Goal: Transaction & Acquisition: Book appointment/travel/reservation

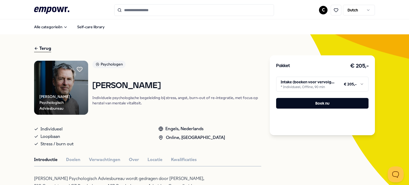
drag, startPoint x: 160, startPoint y: 87, endPoint x: 93, endPoint y: 83, distance: 66.7
click at [93, 86] on h1 "[PERSON_NAME]" at bounding box center [176, 85] width 169 height 9
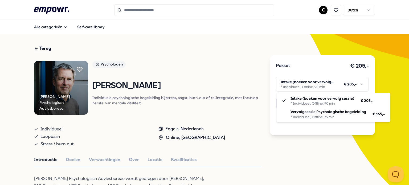
click at [334, 86] on html ".empowr-logo_svg__cls-1{fill:#03032f} C Dutch Alle categorieën Self-care librar…" at bounding box center [204, 92] width 409 height 185
click at [344, 85] on html ".empowr-logo_svg__cls-1{fill:#03032f} C Dutch Alle categorieën Self-care librar…" at bounding box center [204, 92] width 409 height 185
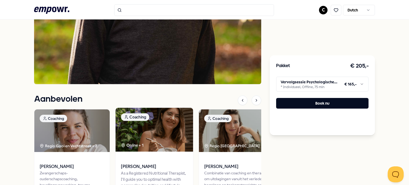
scroll to position [344, 0]
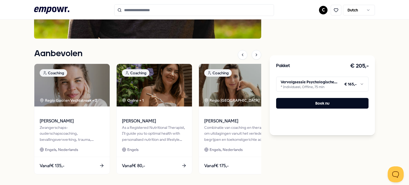
click at [291, 84] on html ".empowr-logo_svg__cls-1{fill:#03032f} C Dutch Alle categorieën Self-care librar…" at bounding box center [204, 92] width 409 height 185
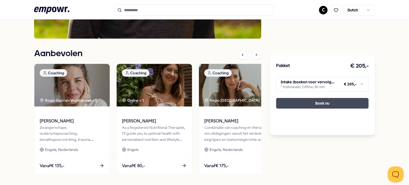
click at [297, 100] on button "Boek nu" at bounding box center [322, 103] width 92 height 11
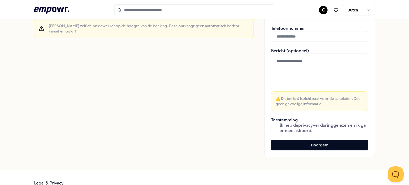
scroll to position [164, 0]
click at [277, 130] on div "Ik heb de privacyverklaring gelezen en ik ga er mee akkoord." at bounding box center [319, 127] width 97 height 11
click at [274, 128] on button "button" at bounding box center [273, 128] width 4 height 4
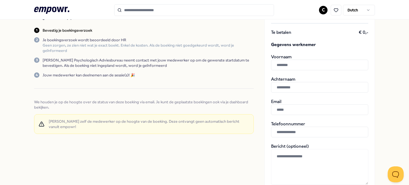
scroll to position [68, 0]
drag, startPoint x: 70, startPoint y: 47, endPoint x: 41, endPoint y: 38, distance: 30.3
click at [41, 38] on div "2 Je boekingsverzoek wordt beoordeeld door HR [PERSON_NAME] zorgen, ze zien nie…" at bounding box center [144, 45] width 220 height 16
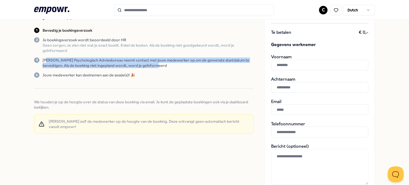
drag, startPoint x: 46, startPoint y: 56, endPoint x: 171, endPoint y: 72, distance: 126.4
click at [172, 71] on div "Bevestig je boekingsverzoek Bevestig je boeking door de gegevens van de werknem…" at bounding box center [144, 52] width 220 height 176
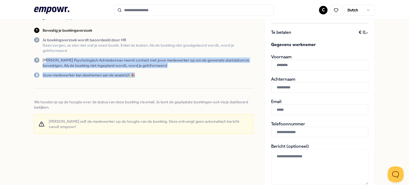
click at [172, 72] on div "Bevestig je boekingsverzoek Bevestig je boeking door de gegevens van de werknem…" at bounding box center [144, 52] width 220 height 176
click at [176, 68] on div "Bevestig je boekingsverzoek Bevestig je boeking door de gegevens van de werknem…" at bounding box center [144, 52] width 220 height 176
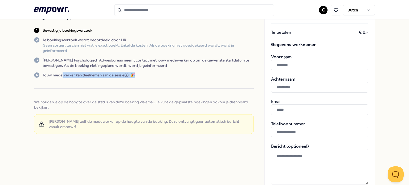
drag, startPoint x: 162, startPoint y: 75, endPoint x: 62, endPoint y: 78, distance: 100.4
click at [62, 78] on div "Bevestig je boekingsverzoek Bevestig je boeking door de gegevens van de werknem…" at bounding box center [144, 52] width 220 height 176
drag, startPoint x: 197, startPoint y: 74, endPoint x: 175, endPoint y: 71, distance: 22.1
click at [197, 74] on div "4 Jouw medewerker kan deelnemen aan de sessie(s)! 🎉" at bounding box center [144, 74] width 220 height 5
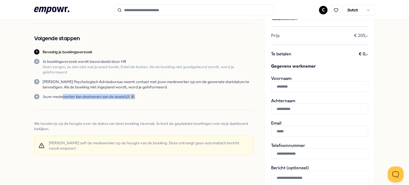
scroll to position [0, 0]
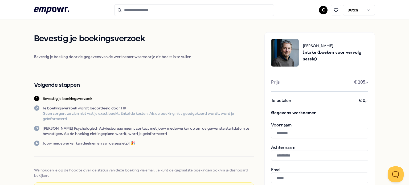
paste input "**********"
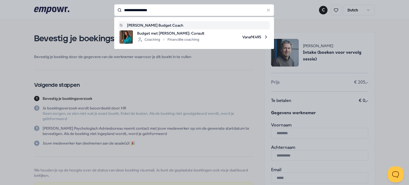
click at [154, 45] on div "[PERSON_NAME] Budget Coach Budget met [PERSON_NAME]: Consult Coaching Financiël…" at bounding box center [194, 33] width 160 height 32
click at [157, 37] on div "Coaching Financiële coaching" at bounding box center [168, 39] width 62 height 6
type input "**********"
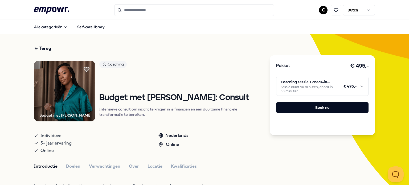
click at [285, 89] on html ".empowr-logo_svg__cls-1{fill:#03032f} C Dutch Alle categorieën Self-care librar…" at bounding box center [204, 92] width 409 height 185
click at [243, 106] on html ".empowr-logo_svg__cls-1{fill:#03032f} C Dutch Alle categorieën Self-care librar…" at bounding box center [204, 92] width 409 height 185
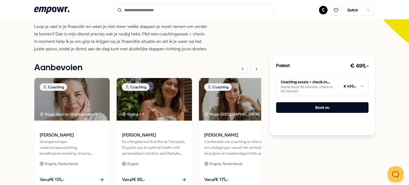
scroll to position [204, 0]
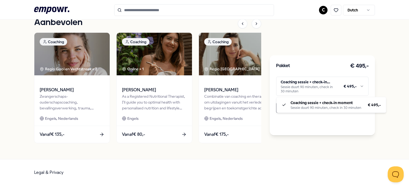
click at [305, 92] on html ".empowr-logo_svg__cls-1{fill:#03032f} C Dutch Alle categorieën Self-care librar…" at bounding box center [204, 92] width 409 height 185
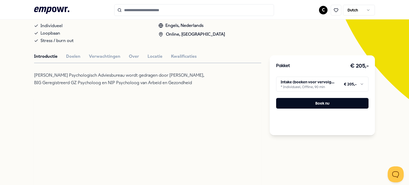
scroll to position [131, 0]
